Goal: Task Accomplishment & Management: Manage account settings

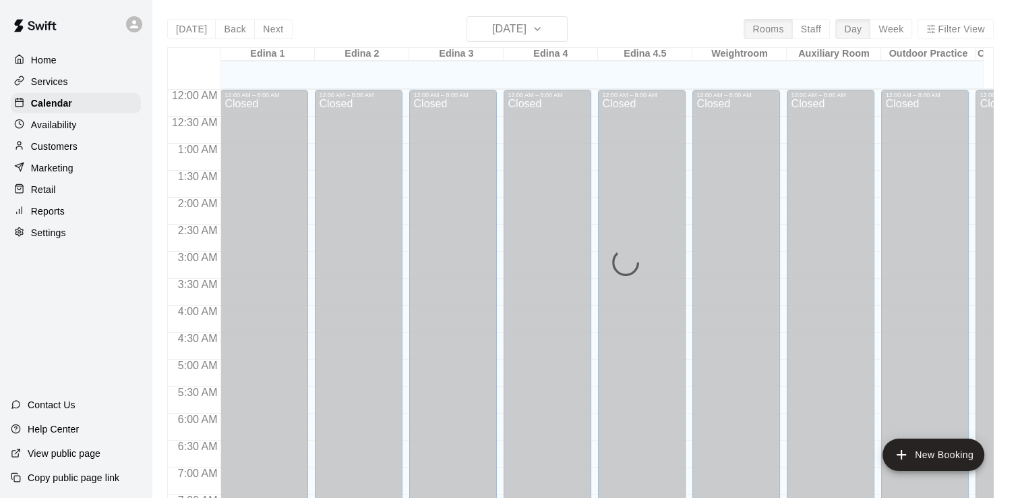
scroll to position [569, 0]
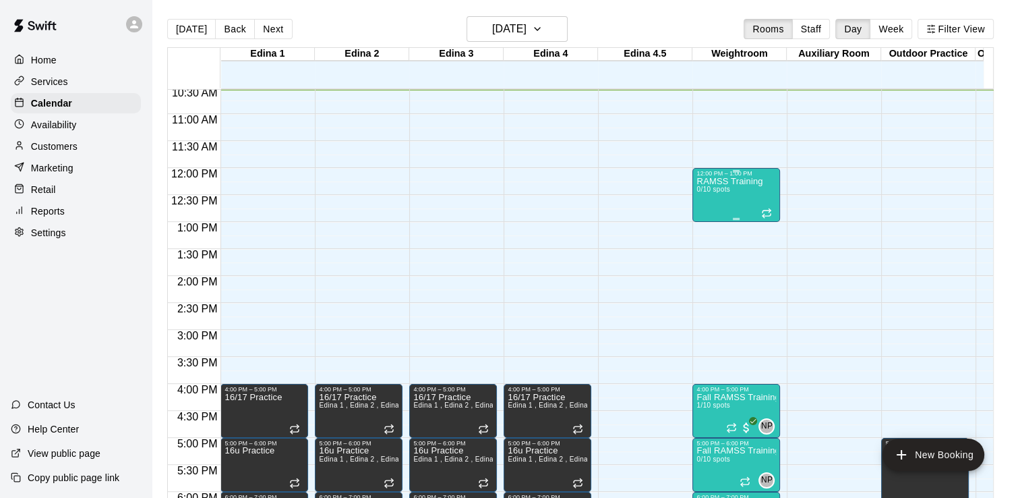
click at [748, 192] on div "RAMSS Training 0/10 spots" at bounding box center [729, 426] width 66 height 498
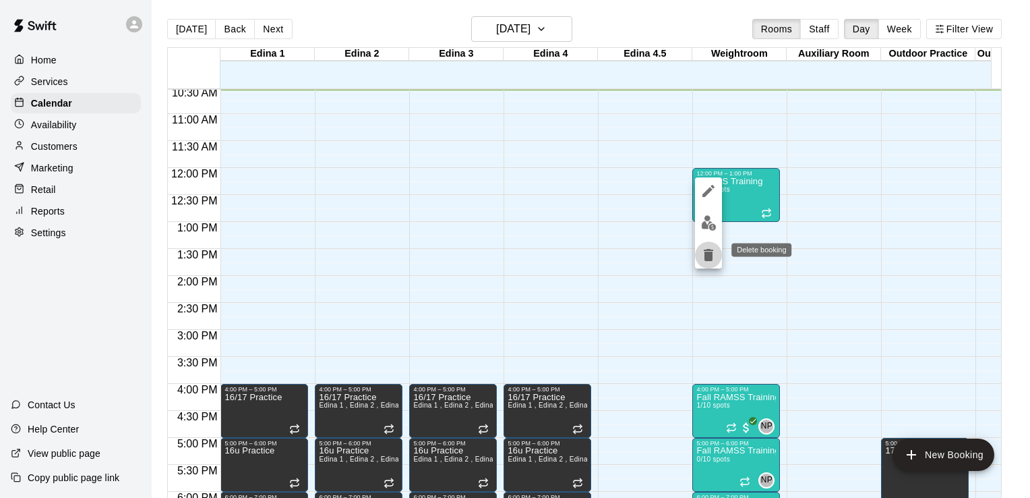
click at [709, 258] on icon "delete" at bounding box center [708, 255] width 9 height 12
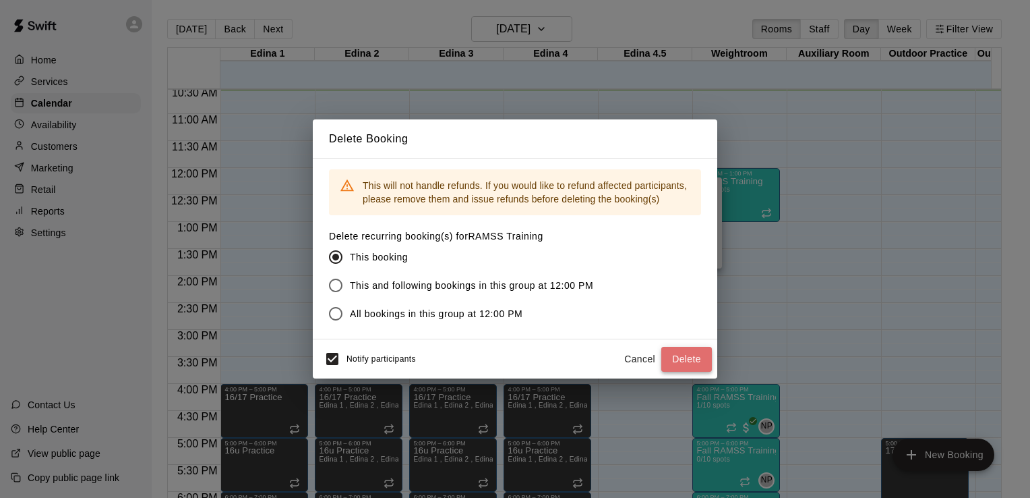
click at [685, 357] on button "Delete" at bounding box center [686, 359] width 51 height 25
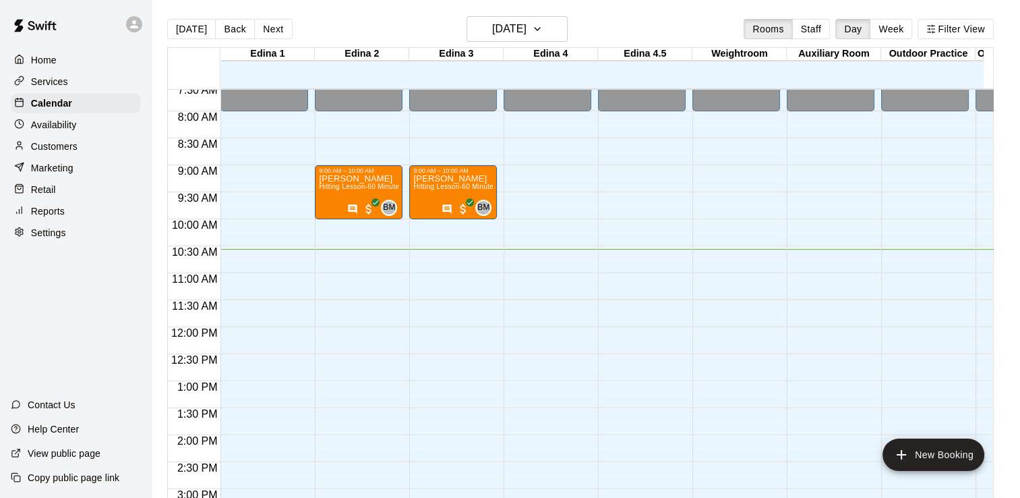
scroll to position [411, 0]
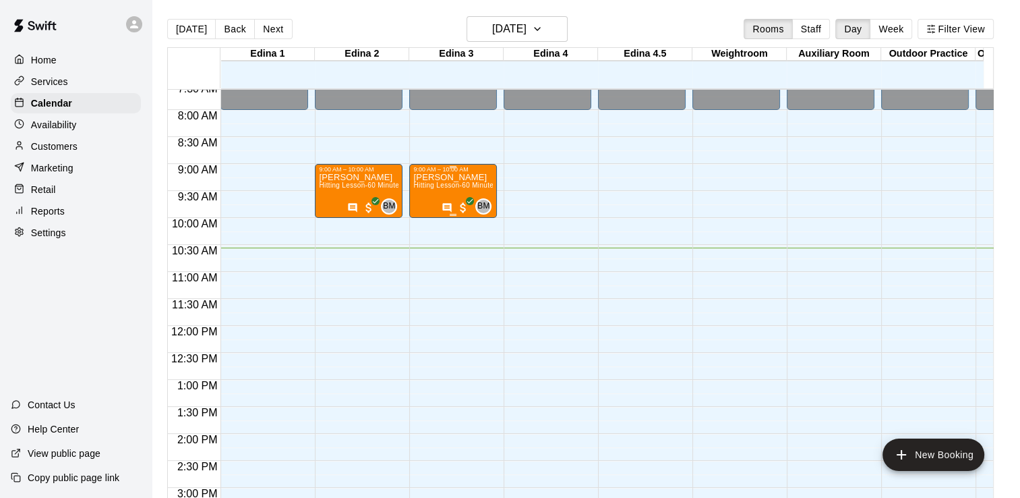
click at [450, 185] on span "Hitting Lesson-60 Minutes" at bounding box center [455, 184] width 84 height 7
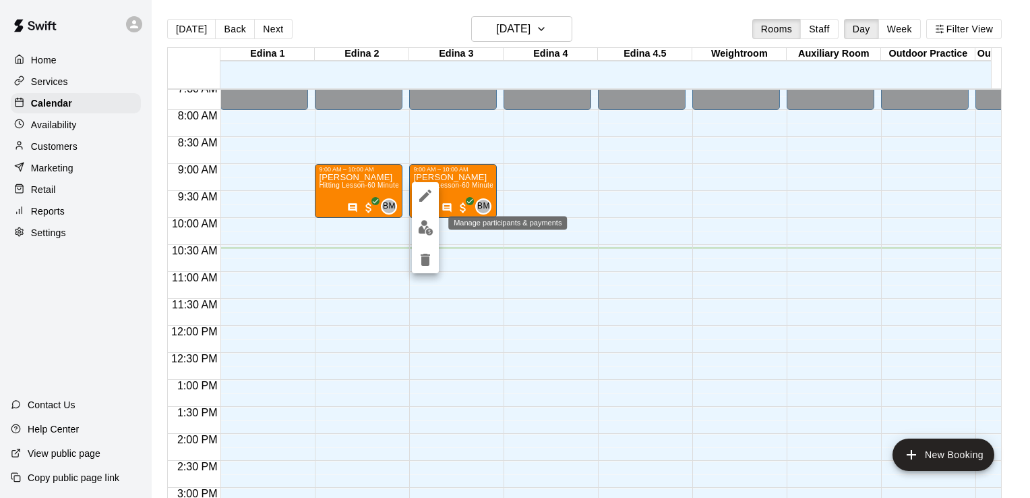
click at [423, 228] on img "edit" at bounding box center [426, 228] width 16 height 16
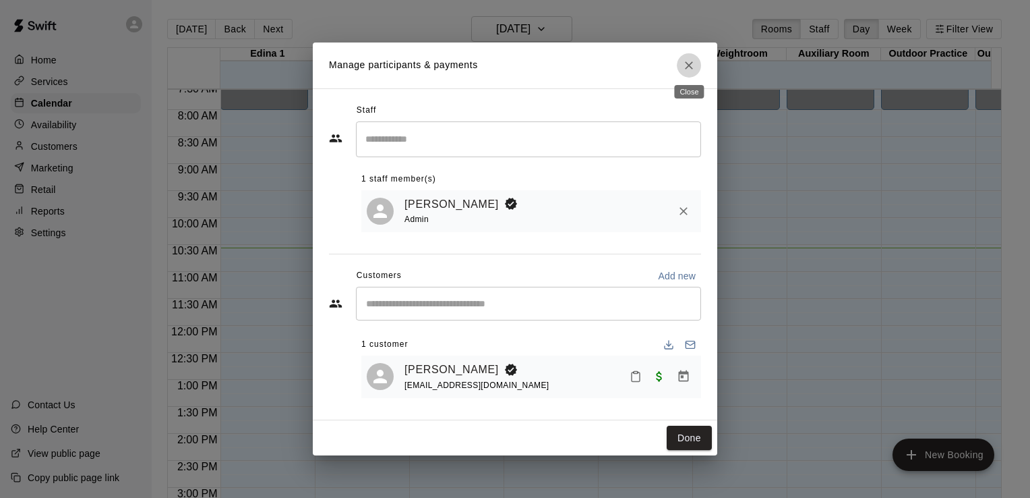
click at [688, 59] on icon "Close" at bounding box center [688, 65] width 13 height 13
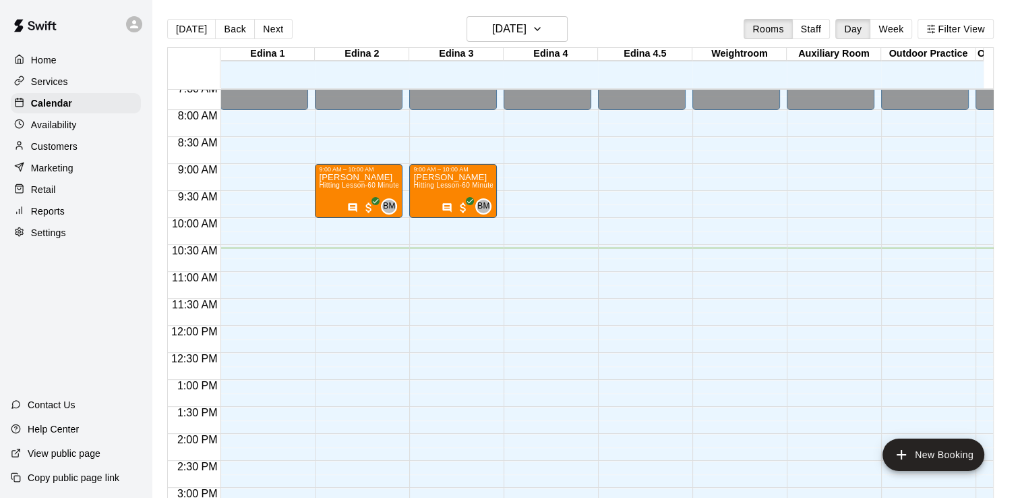
click at [83, 221] on div "Reports" at bounding box center [76, 211] width 130 height 20
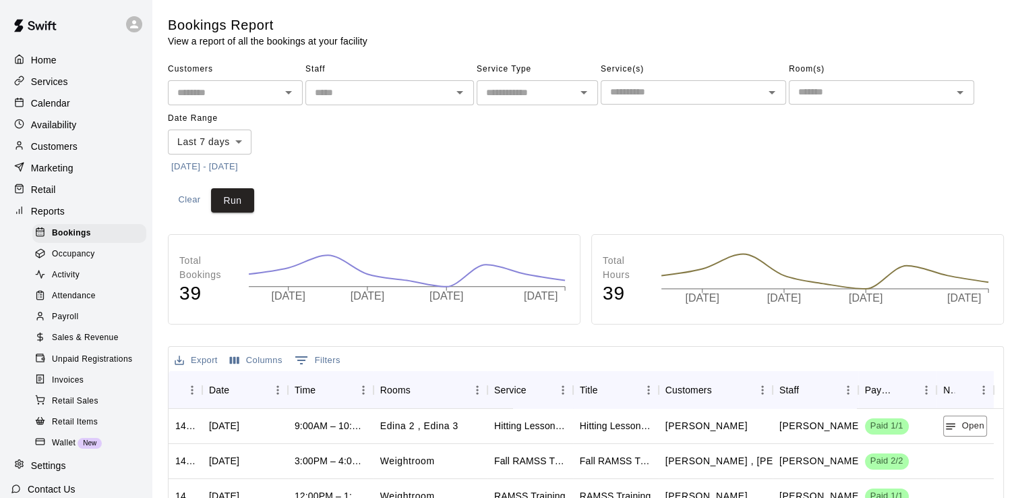
click at [54, 58] on p "Home" at bounding box center [44, 59] width 26 height 13
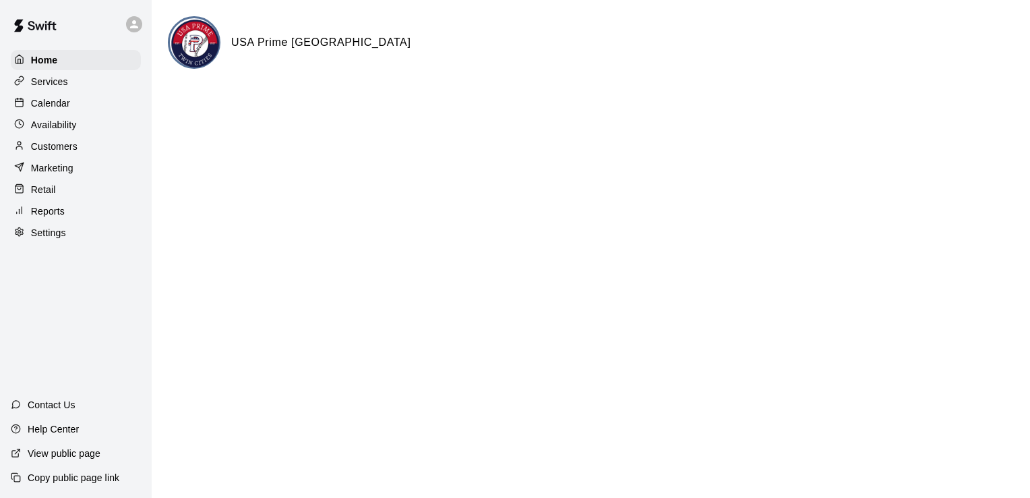
click at [55, 104] on p "Calendar" at bounding box center [50, 102] width 39 height 13
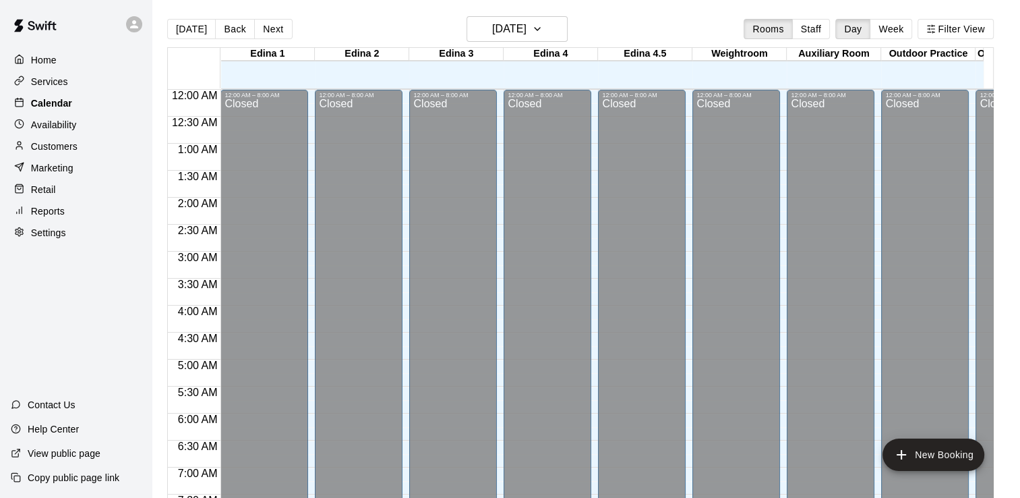
scroll to position [570, 0]
